Goal: Information Seeking & Learning: Find specific fact

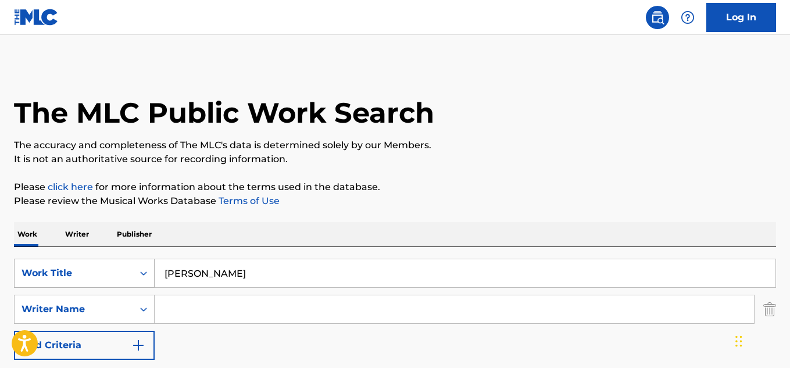
drag, startPoint x: 158, startPoint y: 278, endPoint x: 126, endPoint y: 278, distance: 32.5
click at [126, 278] on div "SearchWithCriteriacbc94478-f9a2-4cd8-b954-ffff1464b5e9 Work Title [PERSON_NAME]" at bounding box center [395, 273] width 762 height 29
paste input "[URL][DOMAIN_NAME]"
click at [216, 278] on input "[PERSON_NAME]" at bounding box center [465, 273] width 621 height 28
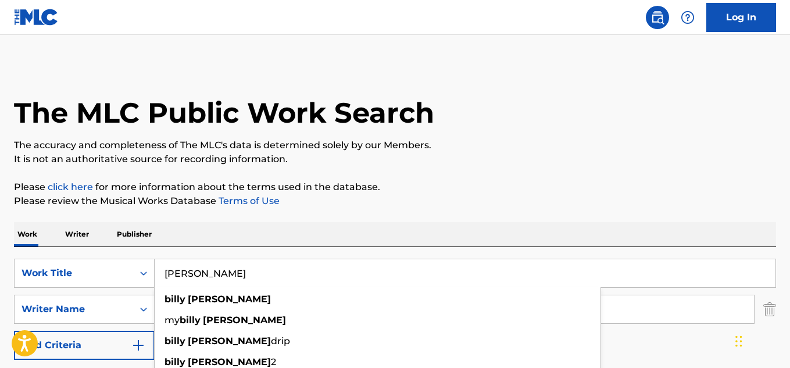
drag, startPoint x: 219, startPoint y: 275, endPoint x: 156, endPoint y: 274, distance: 63.3
click at [156, 274] on input "[PERSON_NAME]" at bounding box center [465, 273] width 621 height 28
paste input "Letters Home from the [GEOGRAPHIC_DATA]"
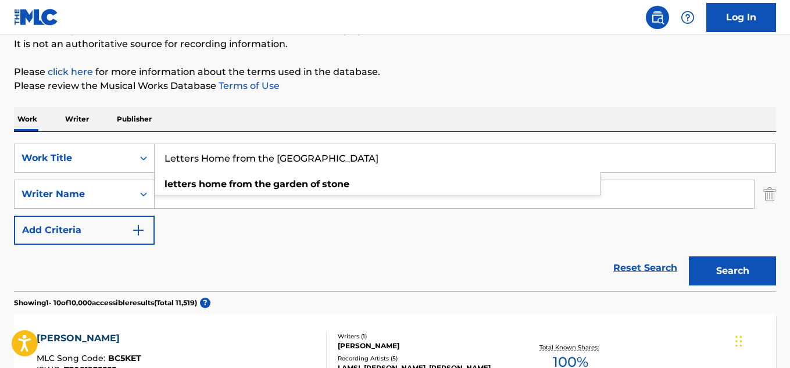
scroll to position [116, 0]
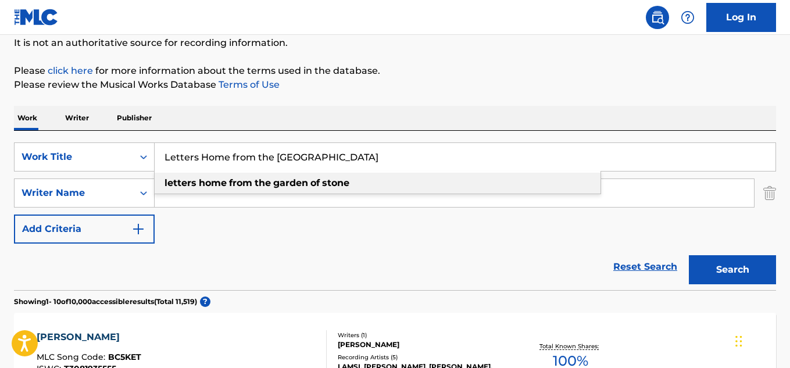
click at [435, 188] on div "letters home from the garden of stone" at bounding box center [378, 183] width 446 height 21
type input "letters home from the garden of stone"
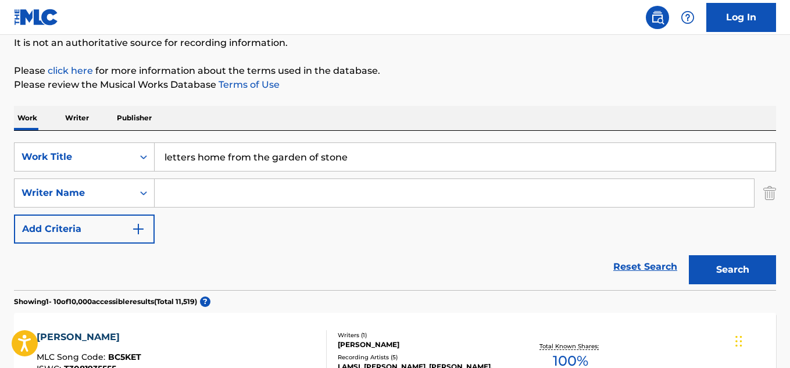
click at [734, 274] on button "Search" at bounding box center [732, 269] width 87 height 29
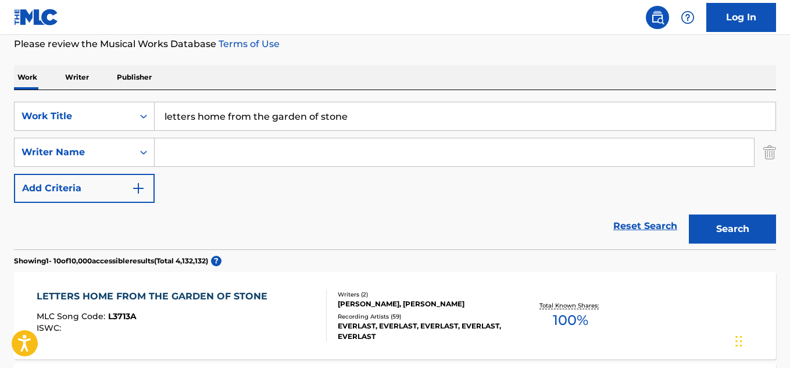
scroll to position [232, 0]
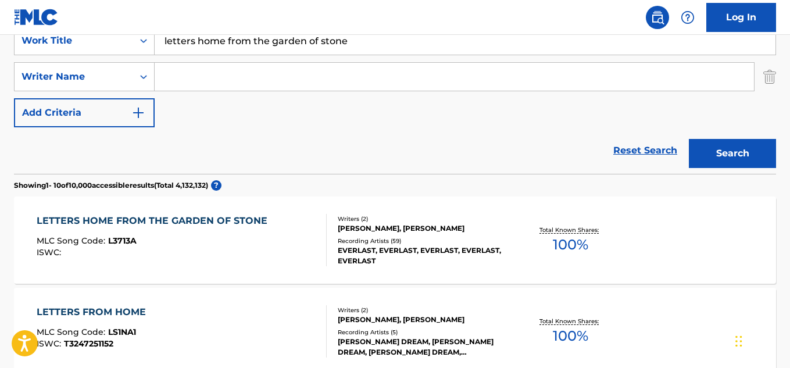
click at [371, 244] on div "Recording Artists ( 59 )" at bounding box center [423, 240] width 170 height 9
